Goal: Transaction & Acquisition: Purchase product/service

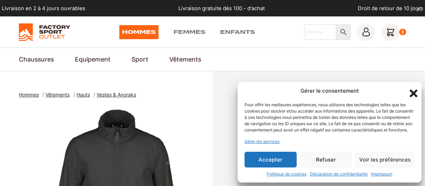
click at [328, 159] on button "Refuser" at bounding box center [326, 160] width 52 height 16
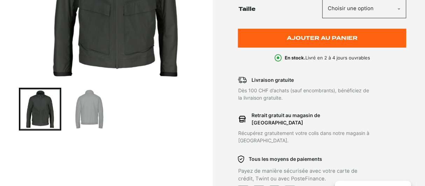
scroll to position [210, 0]
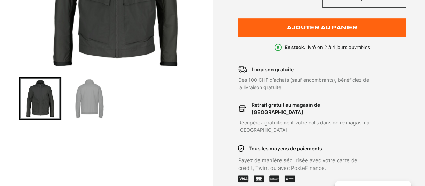
select select "L"
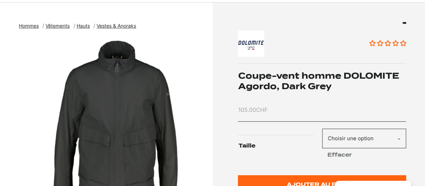
scroll to position [0, 0]
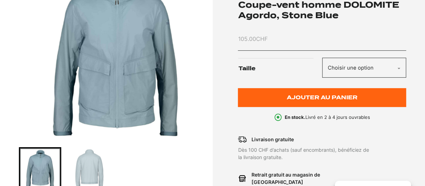
scroll to position [245, 0]
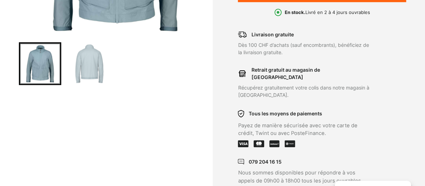
click at [88, 84] on img "Go to slide 2" at bounding box center [89, 63] width 40 height 40
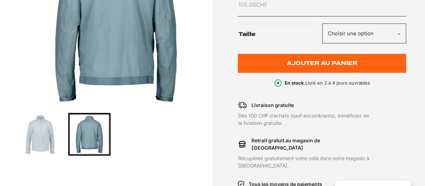
scroll to position [175, 0]
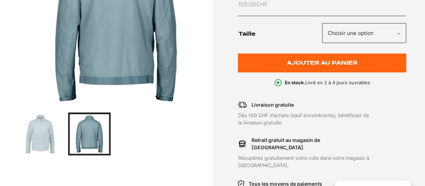
click at [399, 43] on select "Choisir une option L" at bounding box center [364, 33] width 84 height 20
select select "L"
click at [323, 43] on select "Choisir une option L" at bounding box center [364, 33] width 84 height 20
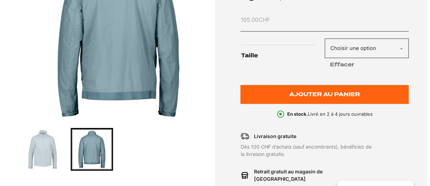
scroll to position [210, 0]
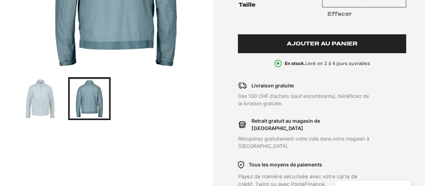
click at [315, 47] on span "Ajouter au panier" at bounding box center [322, 44] width 71 height 6
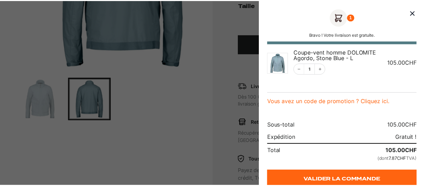
scroll to position [10, 0]
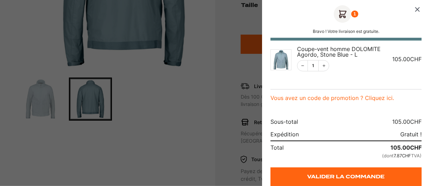
click at [416, 7] on icon "Fermer le panier" at bounding box center [418, 9] width 4 height 4
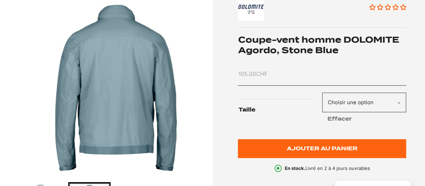
scroll to position [140, 0]
